Goal: Task Accomplishment & Management: Complete application form

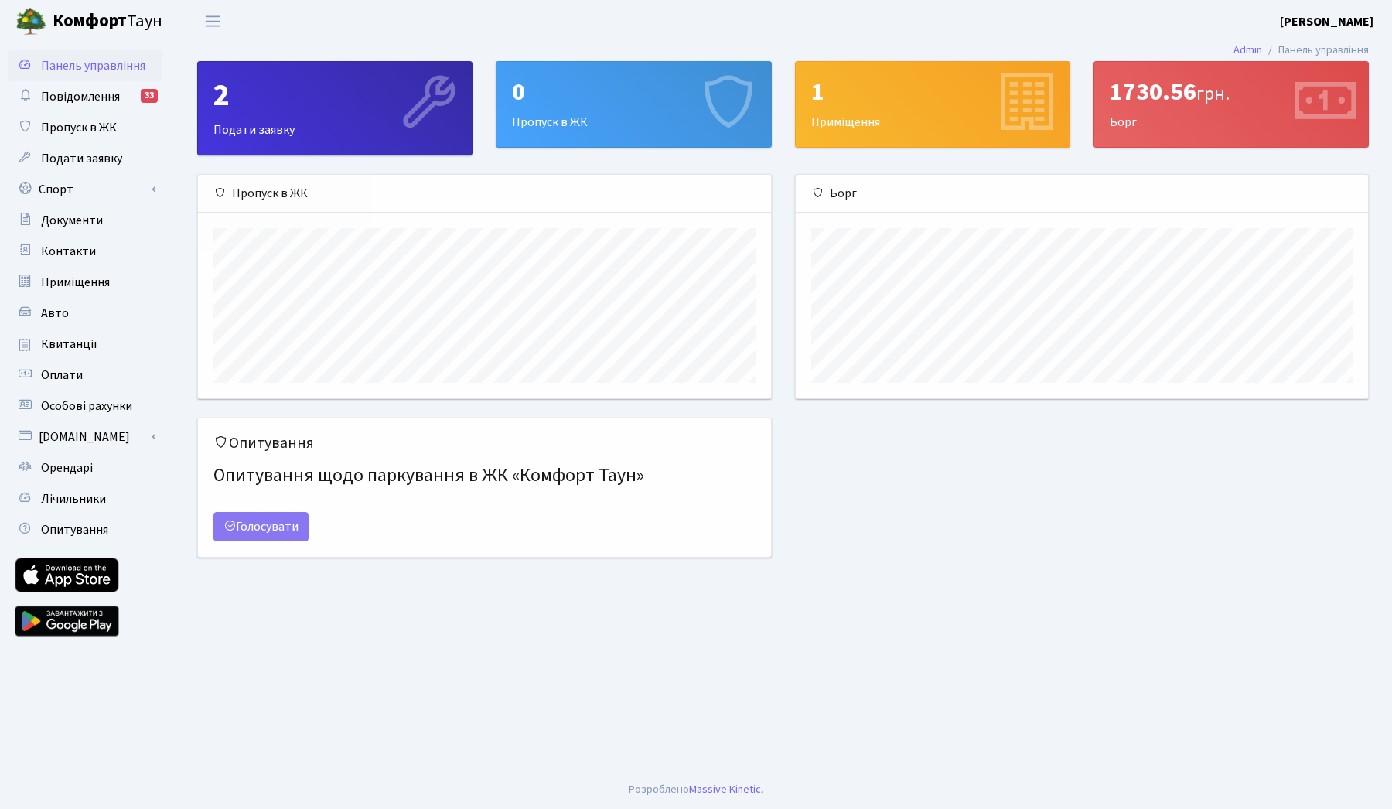
scroll to position [223, 572]
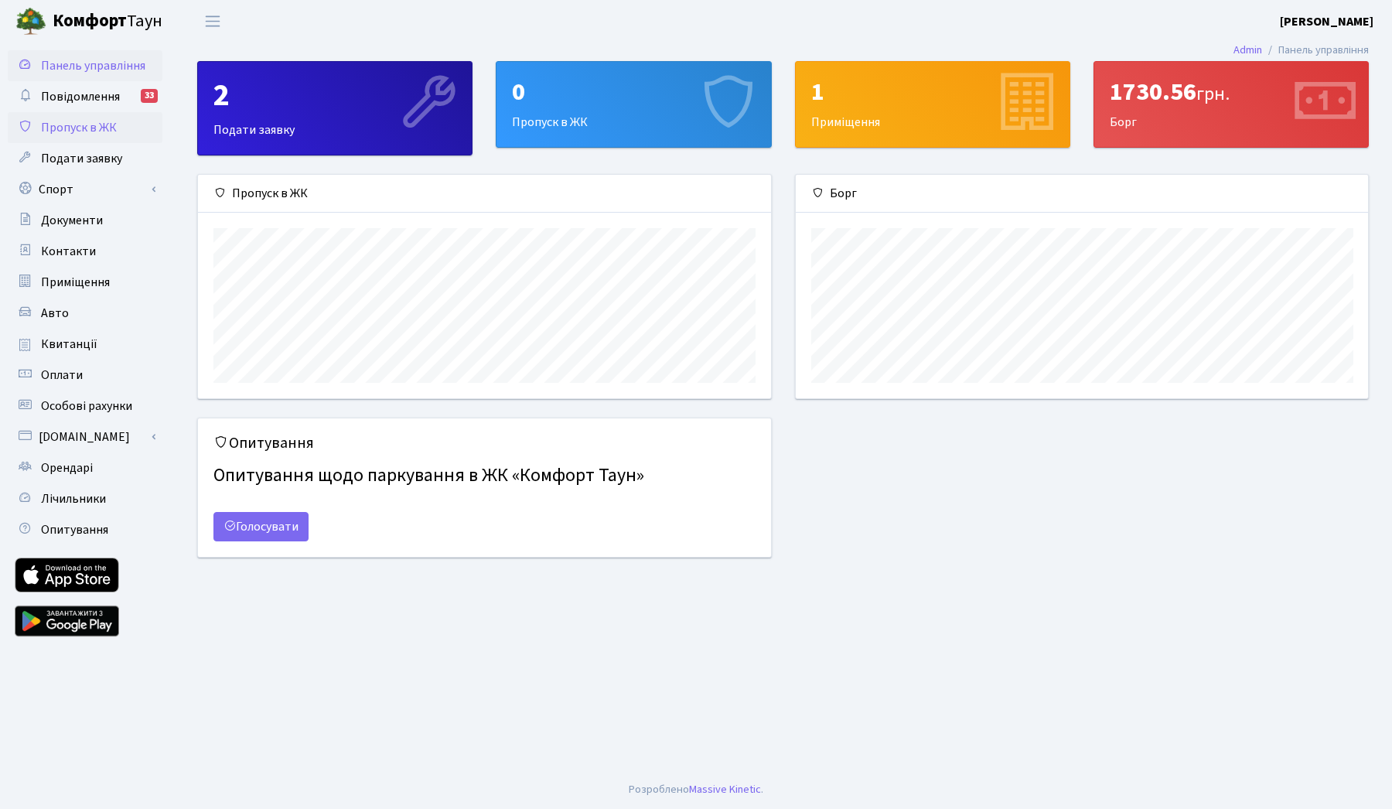
click at [90, 128] on span "Пропуск в ЖК" at bounding box center [79, 127] width 76 height 17
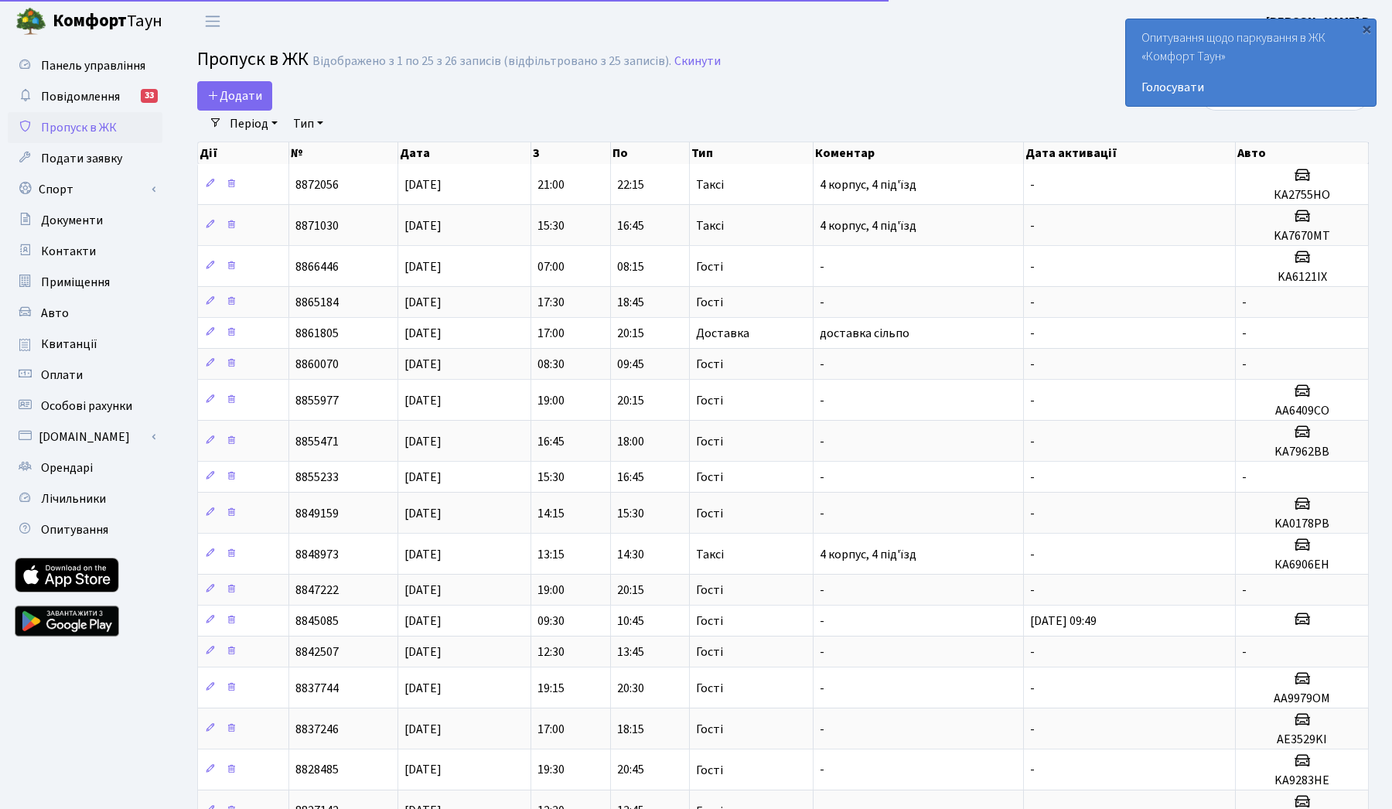
select select "25"
click at [258, 87] on link "Додати" at bounding box center [234, 95] width 75 height 29
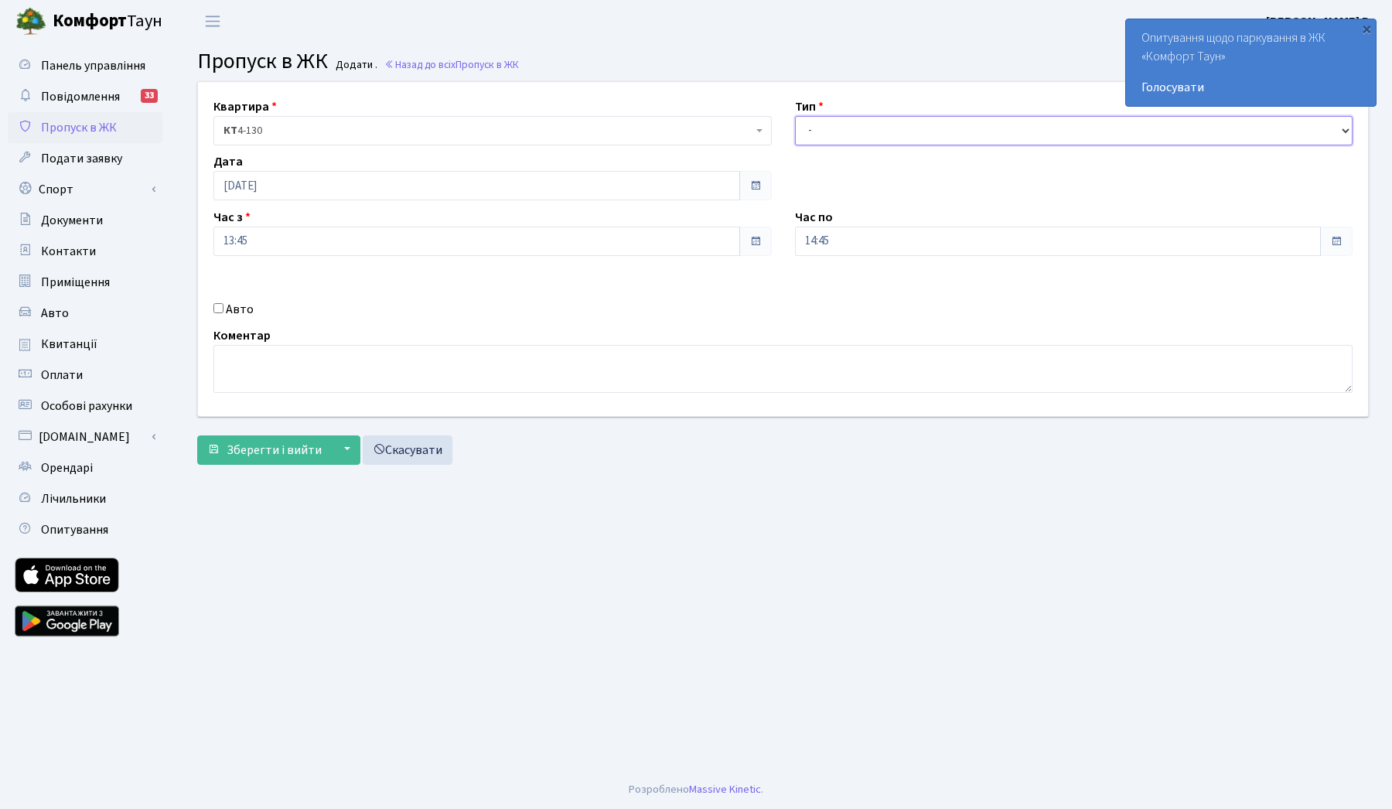
select select "1"
click at [226, 307] on label "Авто" at bounding box center [240, 309] width 28 height 19
click at [223, 307] on input "Авто" at bounding box center [218, 308] width 10 height 10
checkbox input "true"
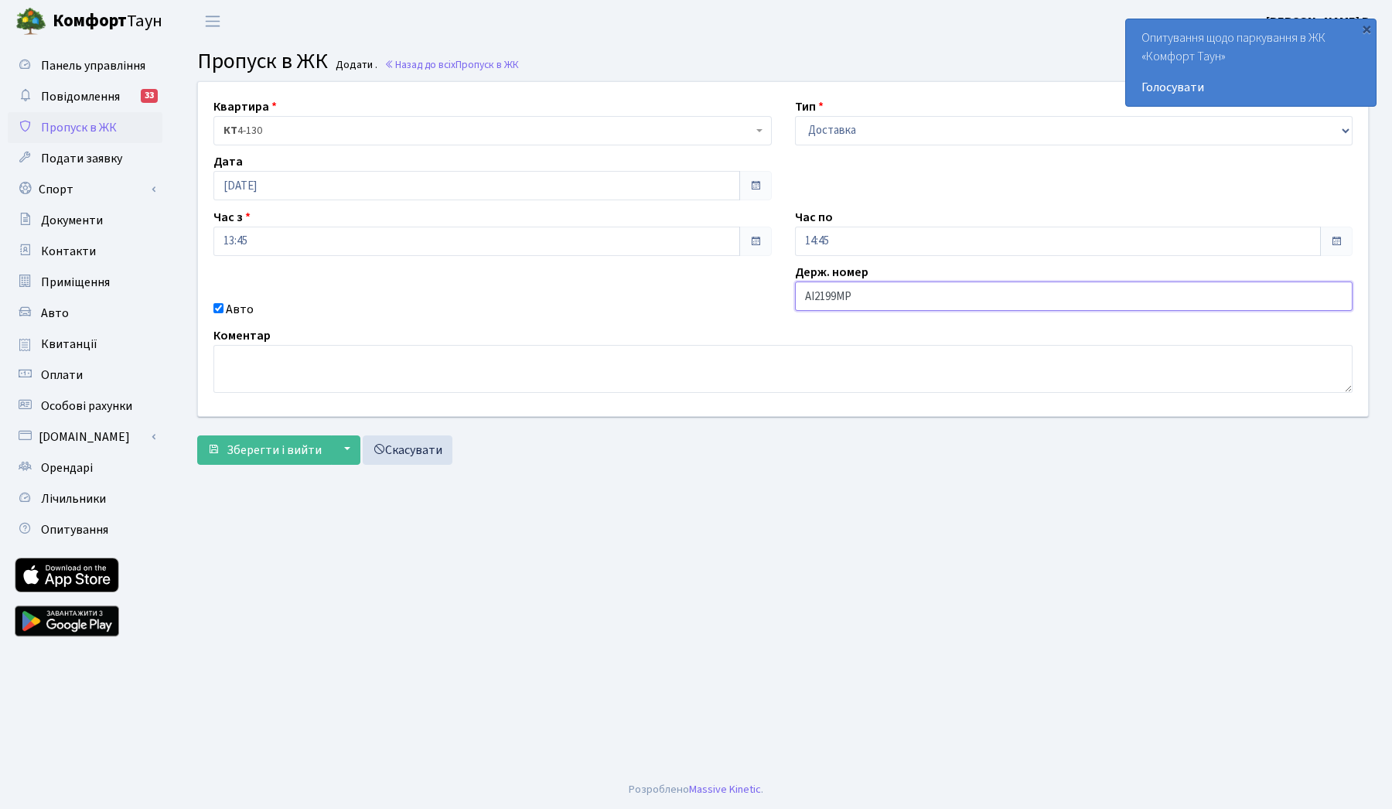
type input "AI2199MP"
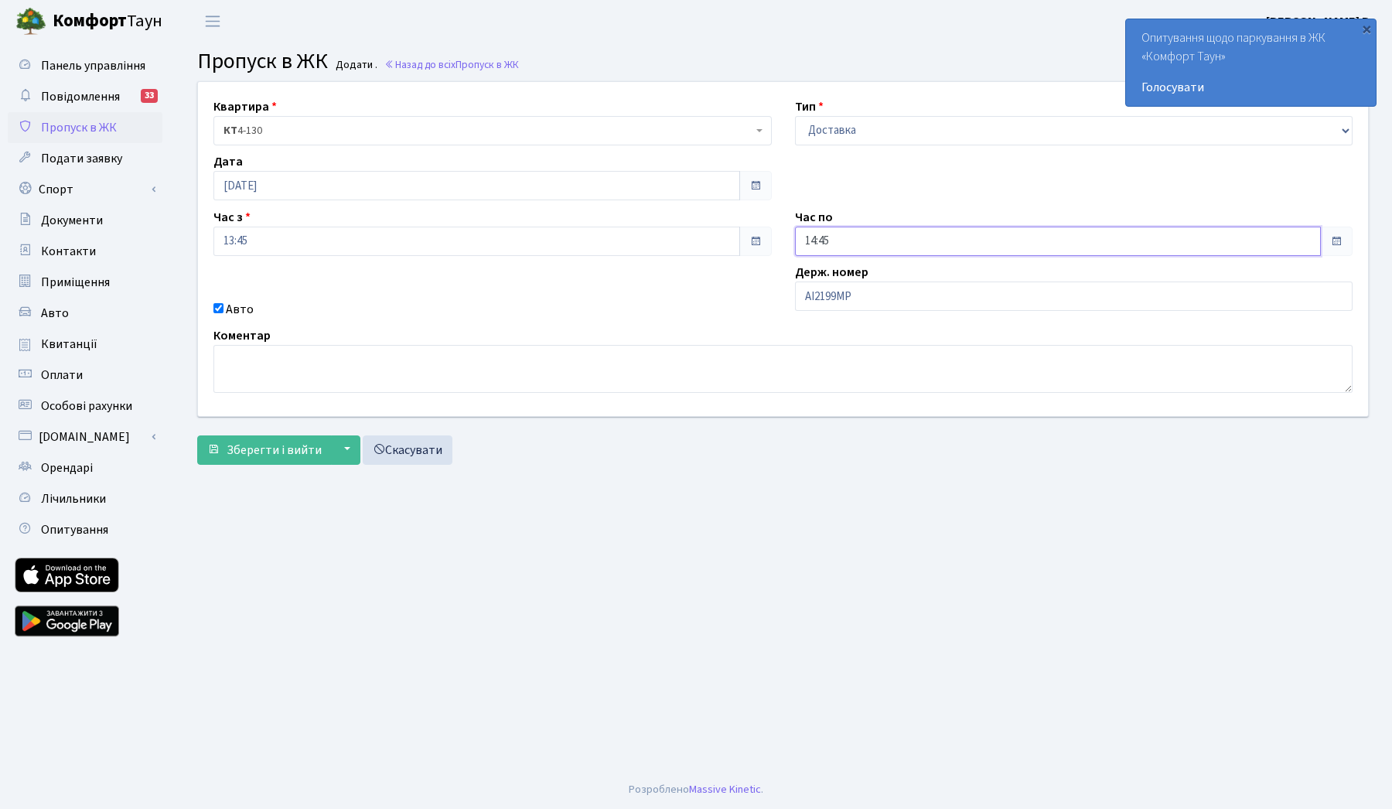
click at [836, 235] on input "14:45" at bounding box center [1058, 241] width 526 height 29
click at [832, 295] on icon at bounding box center [837, 295] width 42 height 42
type input "16:45"
click at [638, 458] on div "Зберегти і вийти ▼ Зберегти та продовжити редагування Зберегти та створити Скас…" at bounding box center [782, 449] width 1171 height 29
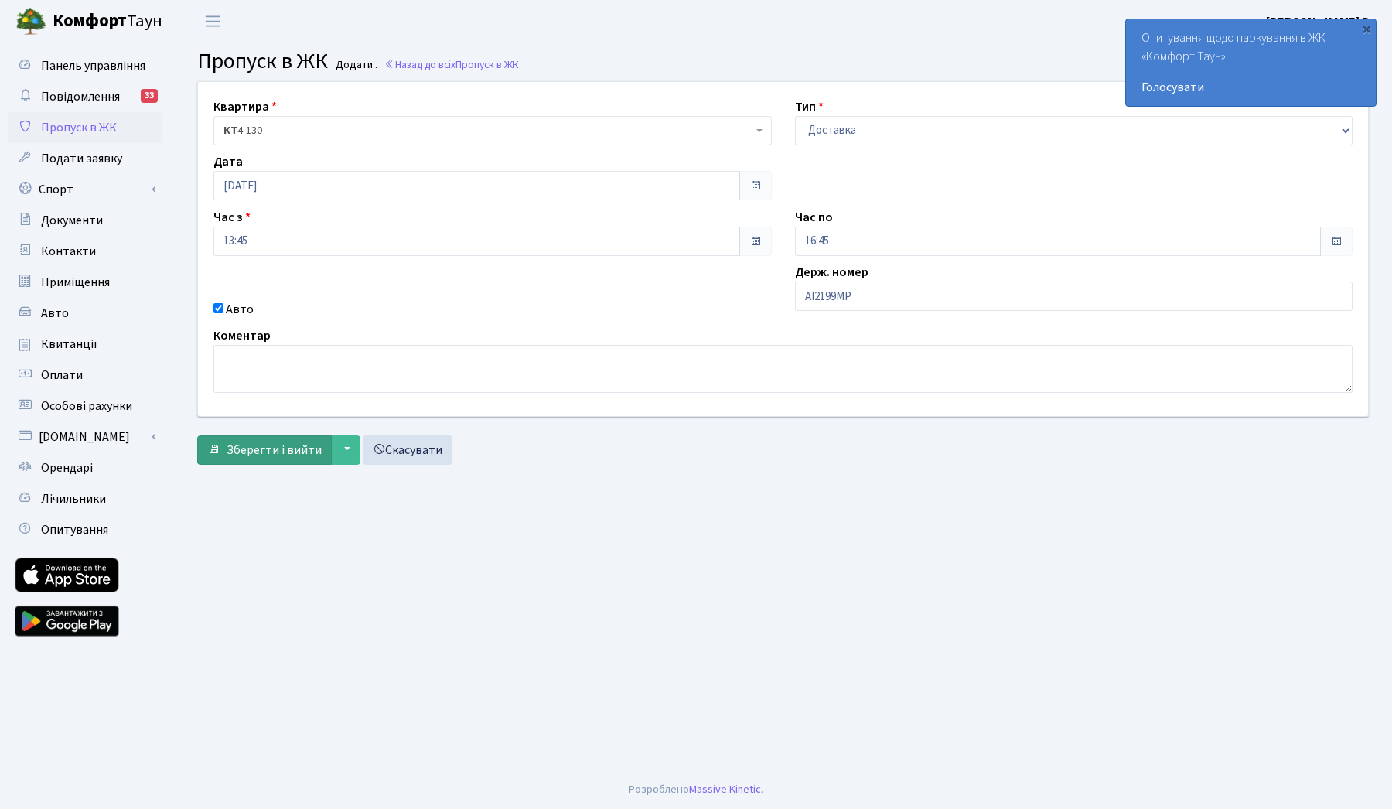
click at [281, 446] on span "Зберегти і вийти" at bounding box center [274, 449] width 95 height 17
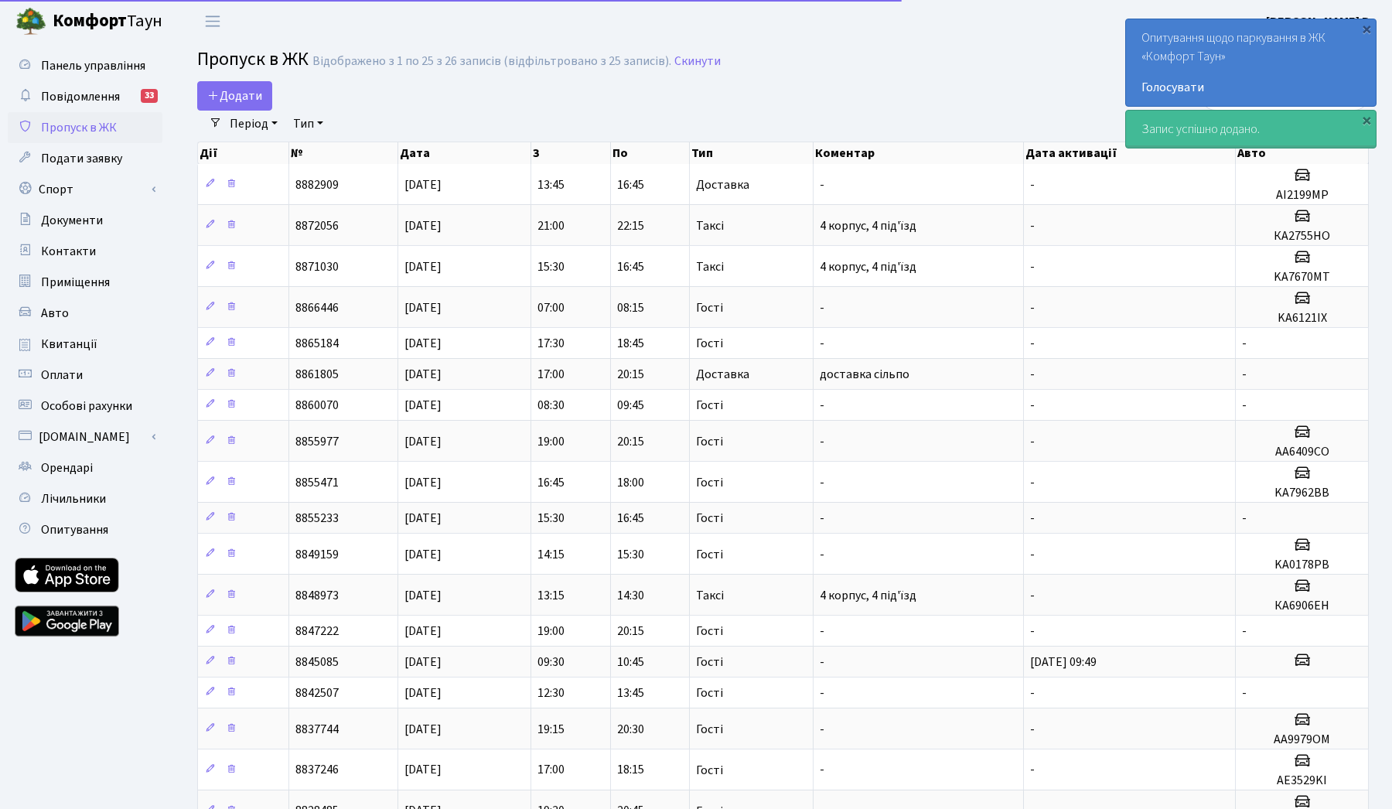
select select "25"
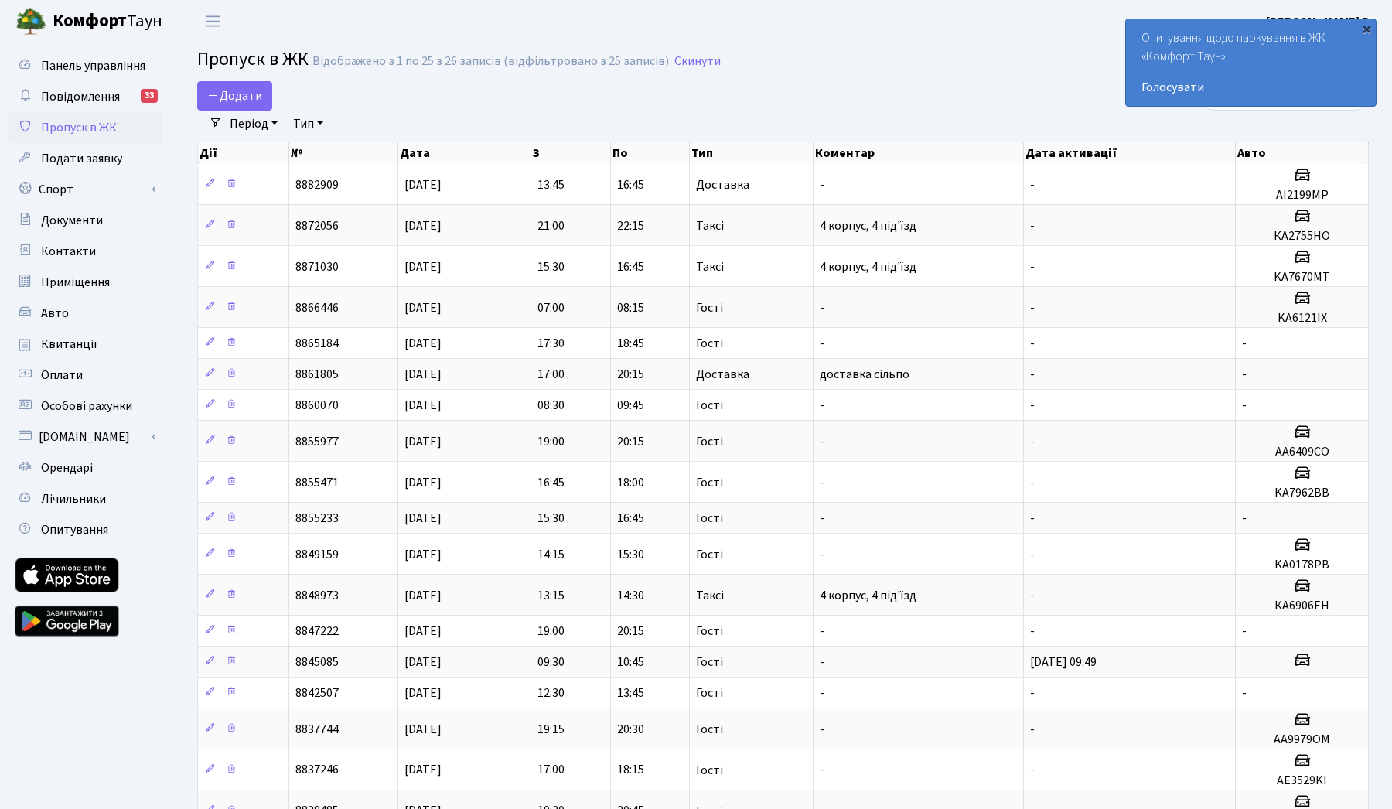
click at [1368, 32] on div "×" at bounding box center [1365, 28] width 15 height 15
